Goal: Task Accomplishment & Management: Manage account settings

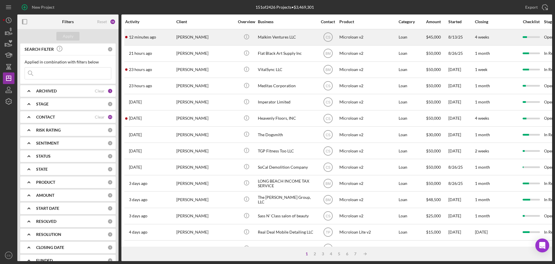
click at [184, 38] on div "[PERSON_NAME]" at bounding box center [205, 37] width 58 height 15
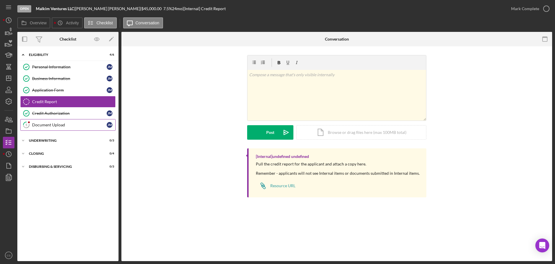
click at [69, 125] on div "Document Upload" at bounding box center [69, 124] width 75 height 5
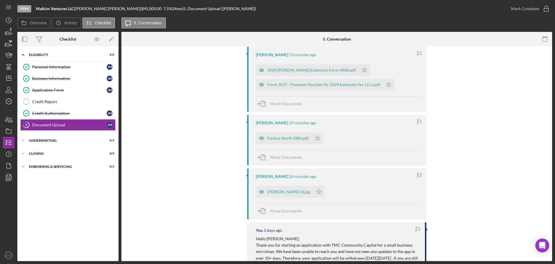
scroll to position [145, 0]
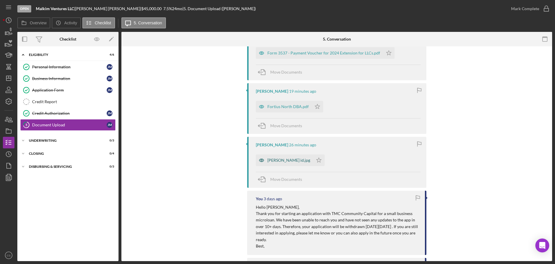
click at [277, 160] on div "[PERSON_NAME] id.jpg" at bounding box center [289, 160] width 43 height 5
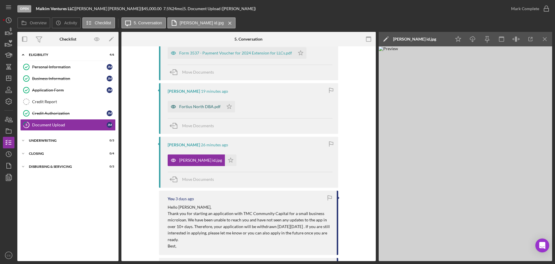
click at [193, 108] on div "Fortius North DBA.pdf" at bounding box center [199, 106] width 41 height 5
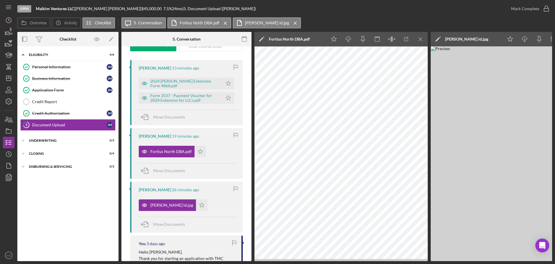
scroll to position [58, 0]
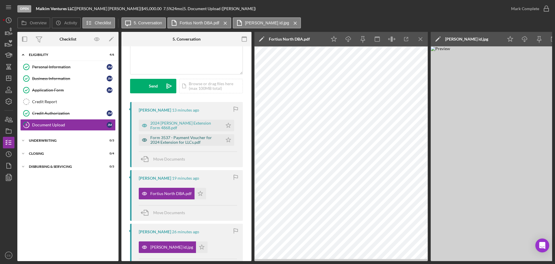
click at [192, 141] on div "Form 3537 - Payment Voucher for 2024 Extension for LLCs.pdf" at bounding box center [184, 139] width 69 height 9
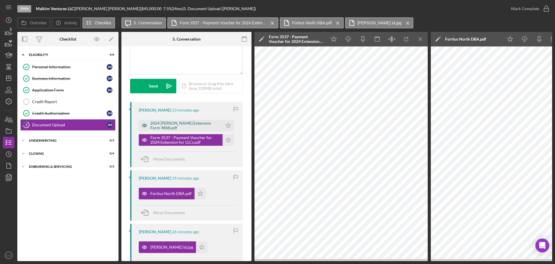
click at [190, 125] on div "2024 [PERSON_NAME] Extension Form 4868.pdf" at bounding box center [184, 125] width 69 height 9
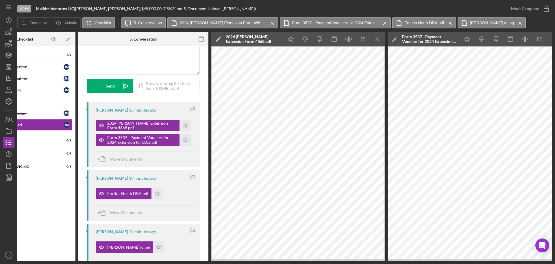
scroll to position [0, 0]
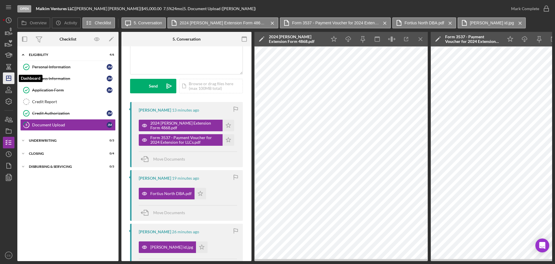
click at [3, 75] on icon "Icon/Dashboard" at bounding box center [8, 78] width 14 height 14
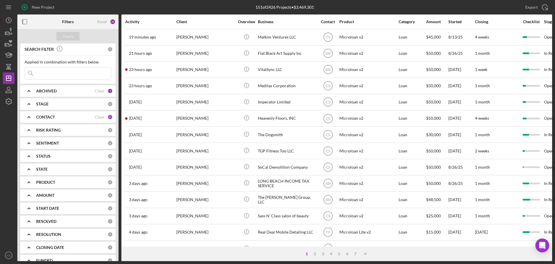
click at [235, 9] on div "151 of 2426 Projects • $3,469,301" at bounding box center [285, 7] width 178 height 14
